Goal: Information Seeking & Learning: Learn about a topic

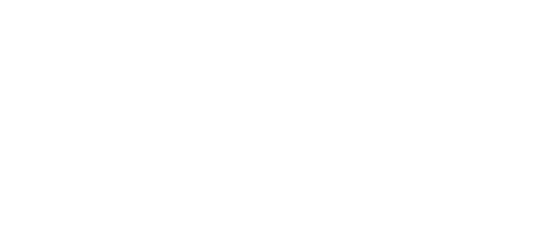
click at [282, 148] on body at bounding box center [266, 120] width 533 height 241
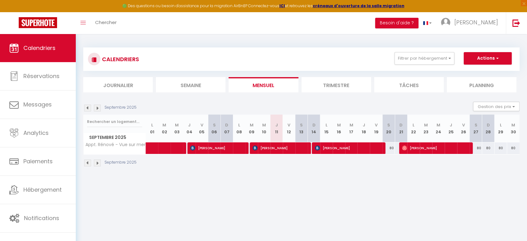
scroll to position [34, 0]
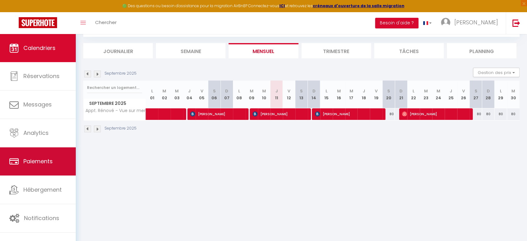
click at [30, 160] on span "Paiements" at bounding box center [37, 161] width 29 height 8
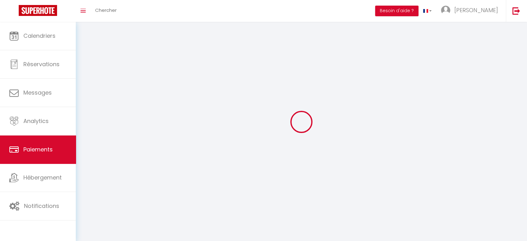
select select "2"
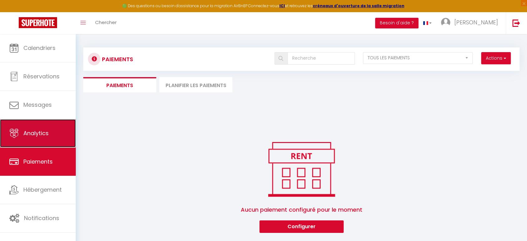
click at [31, 124] on link "Analytics" at bounding box center [38, 133] width 76 height 28
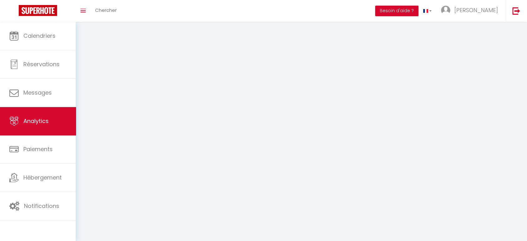
select select "2025"
select select "9"
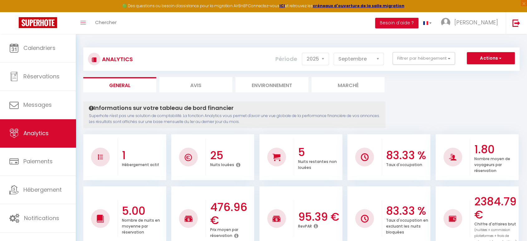
scroll to position [17, 0]
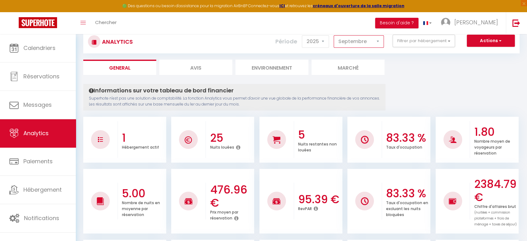
click at [367, 46] on select "[PERSON_NAME] Mars [PERSON_NAME] Juin Juillet Août Septembre Octobre Novembre D…" at bounding box center [359, 41] width 50 height 12
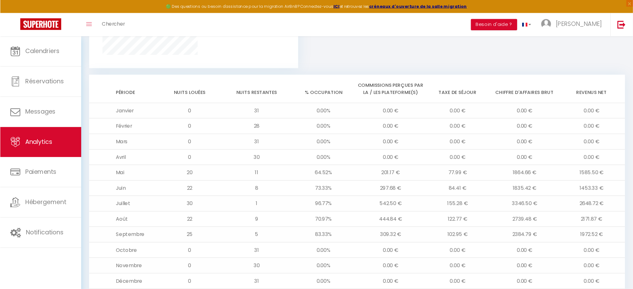
scroll to position [491, 0]
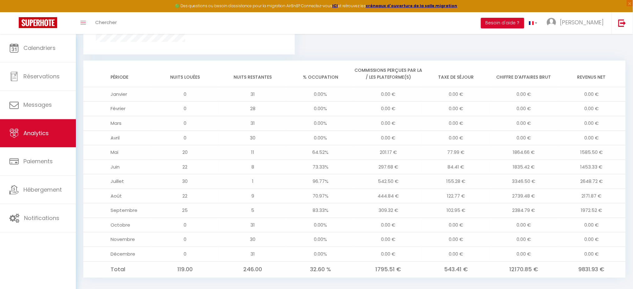
drag, startPoint x: 497, startPoint y: 1, endPoint x: 375, endPoint y: 37, distance: 126.1
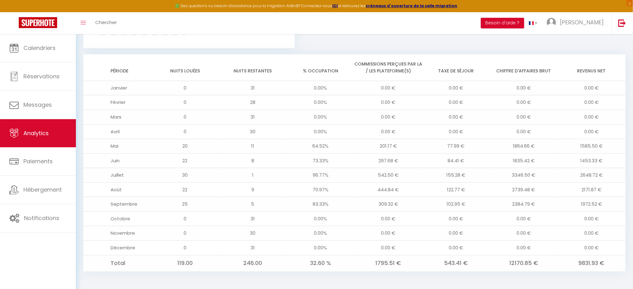
scroll to position [499, 0]
